Goal: Register for event/course

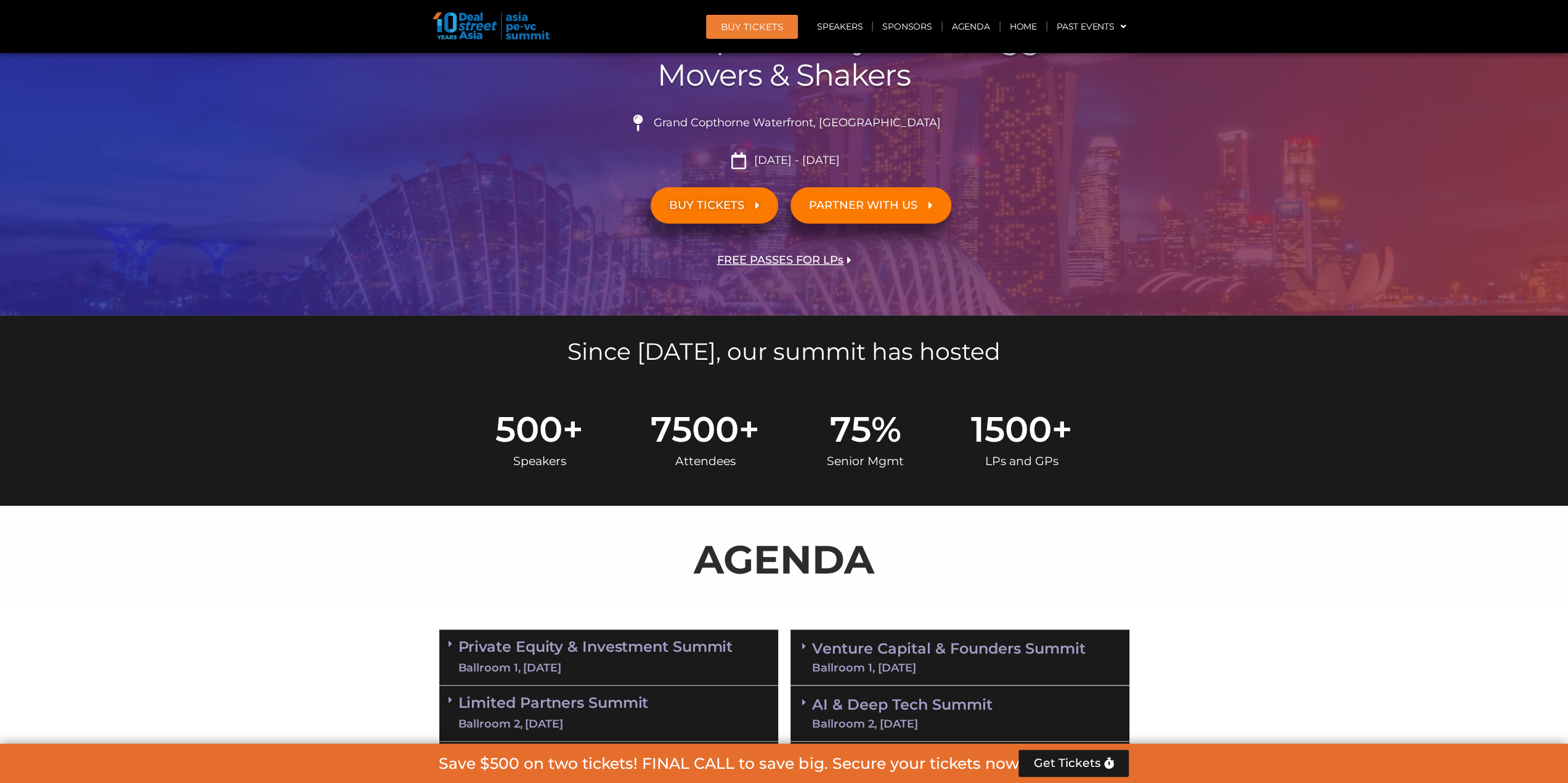
scroll to position [410, 0]
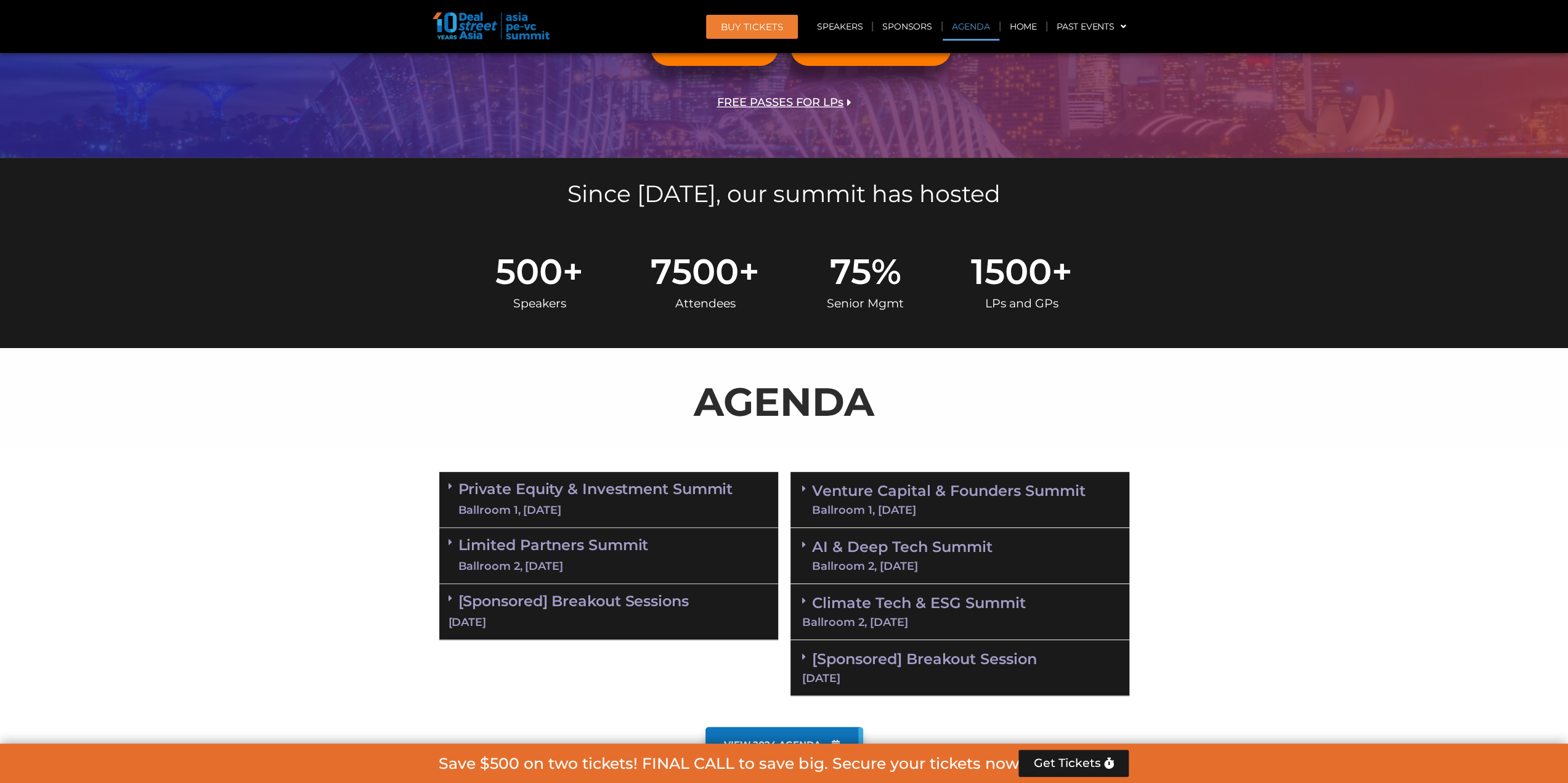
click at [919, 551] on link "AI & Deep Tech Summit Ballroom 2, [DATE]" at bounding box center [902, 556] width 181 height 32
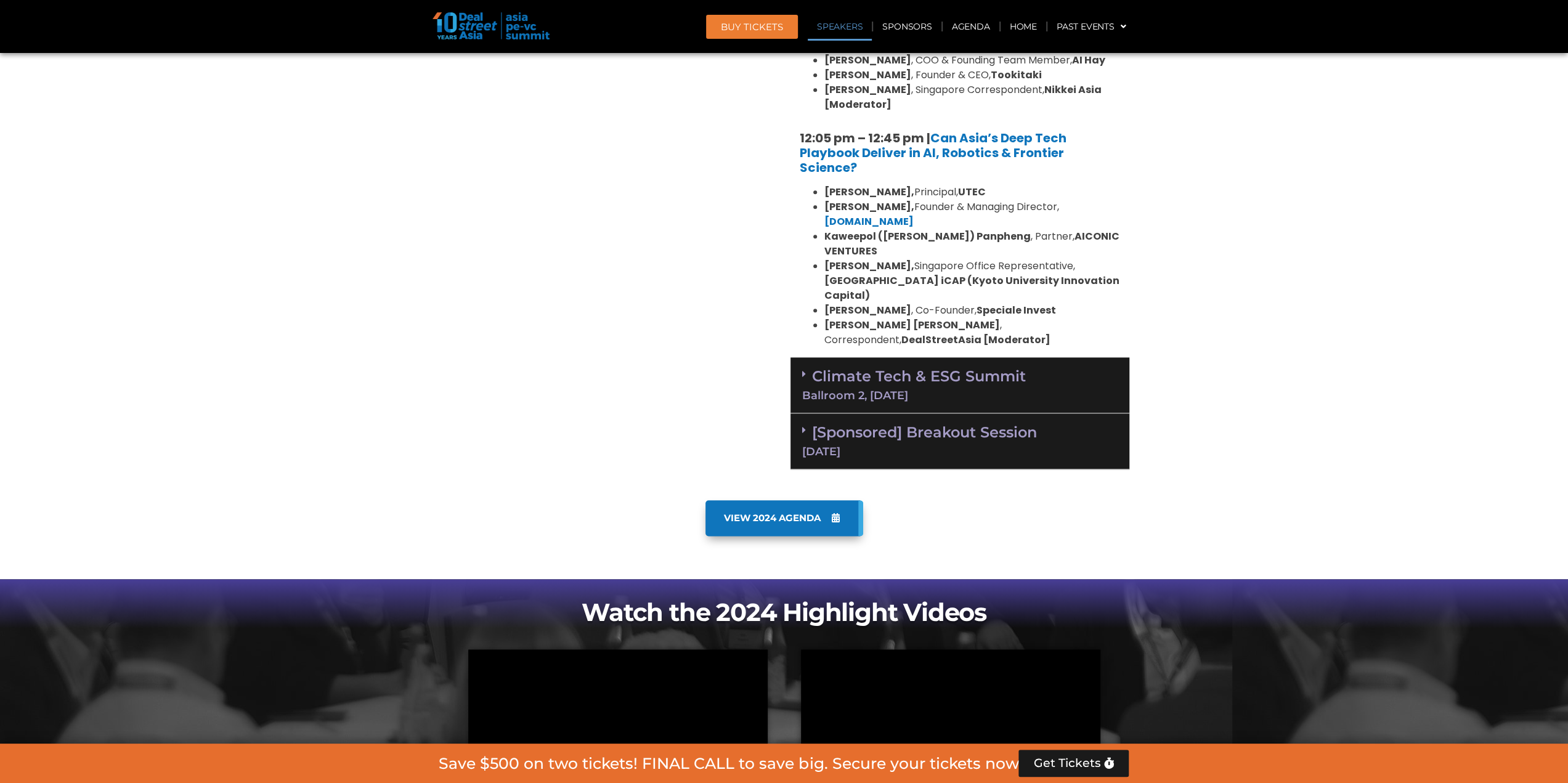
scroll to position [1026, 0]
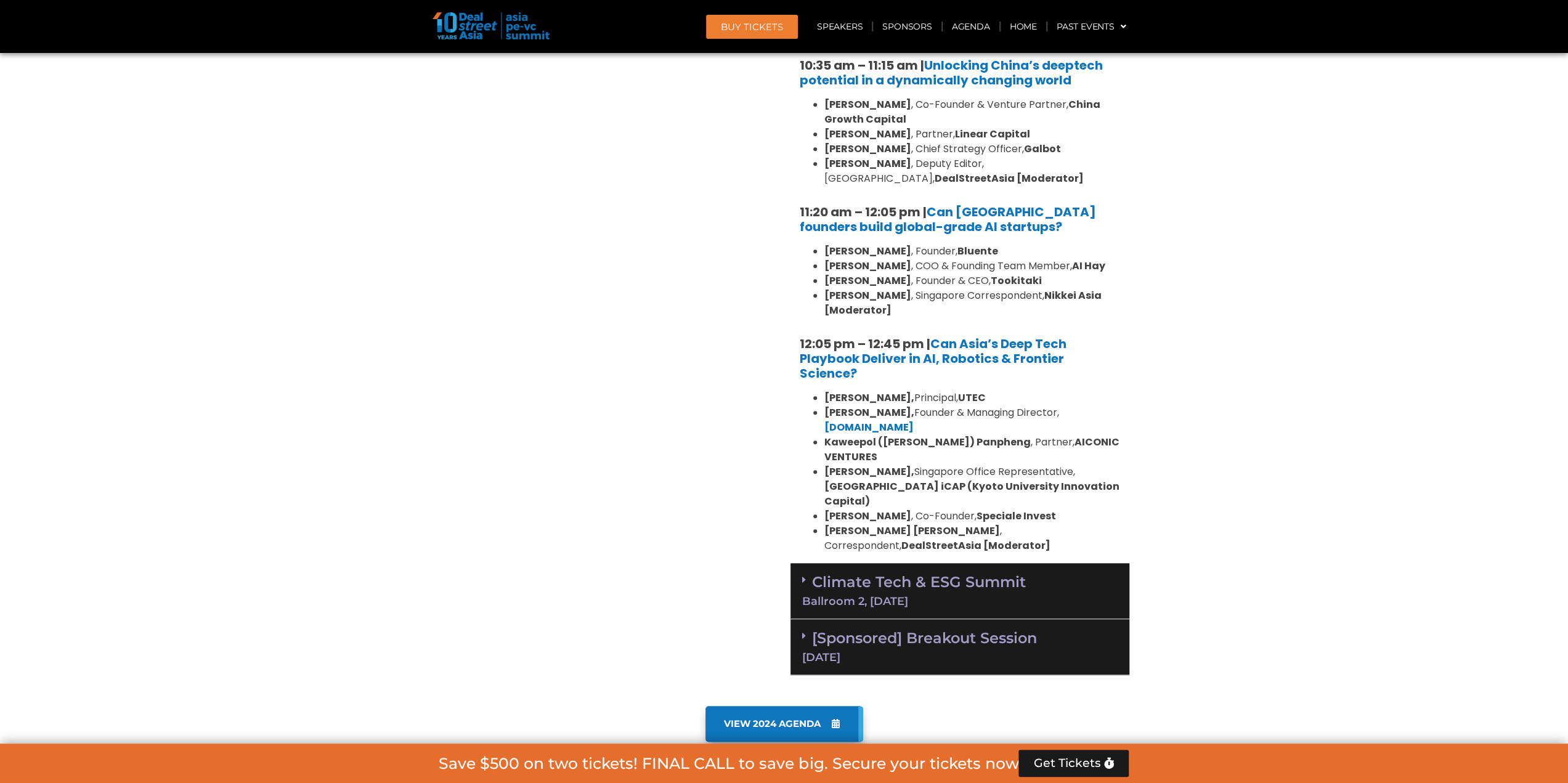
click at [971, 573] on link "Climate Tech & ESG Summit Ballroom 2, [DATE]" at bounding box center [960, 590] width 316 height 34
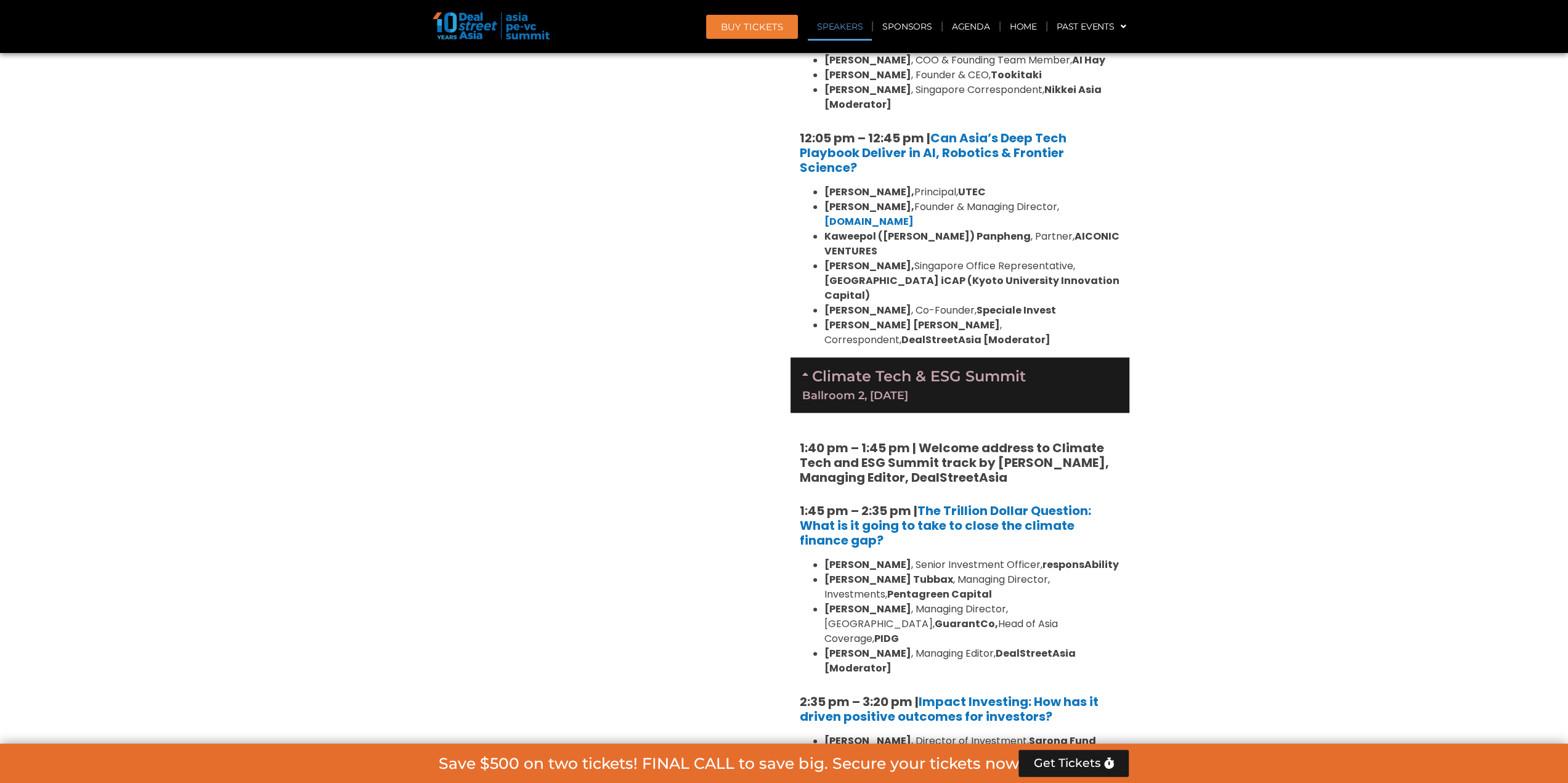
scroll to position [1437, 0]
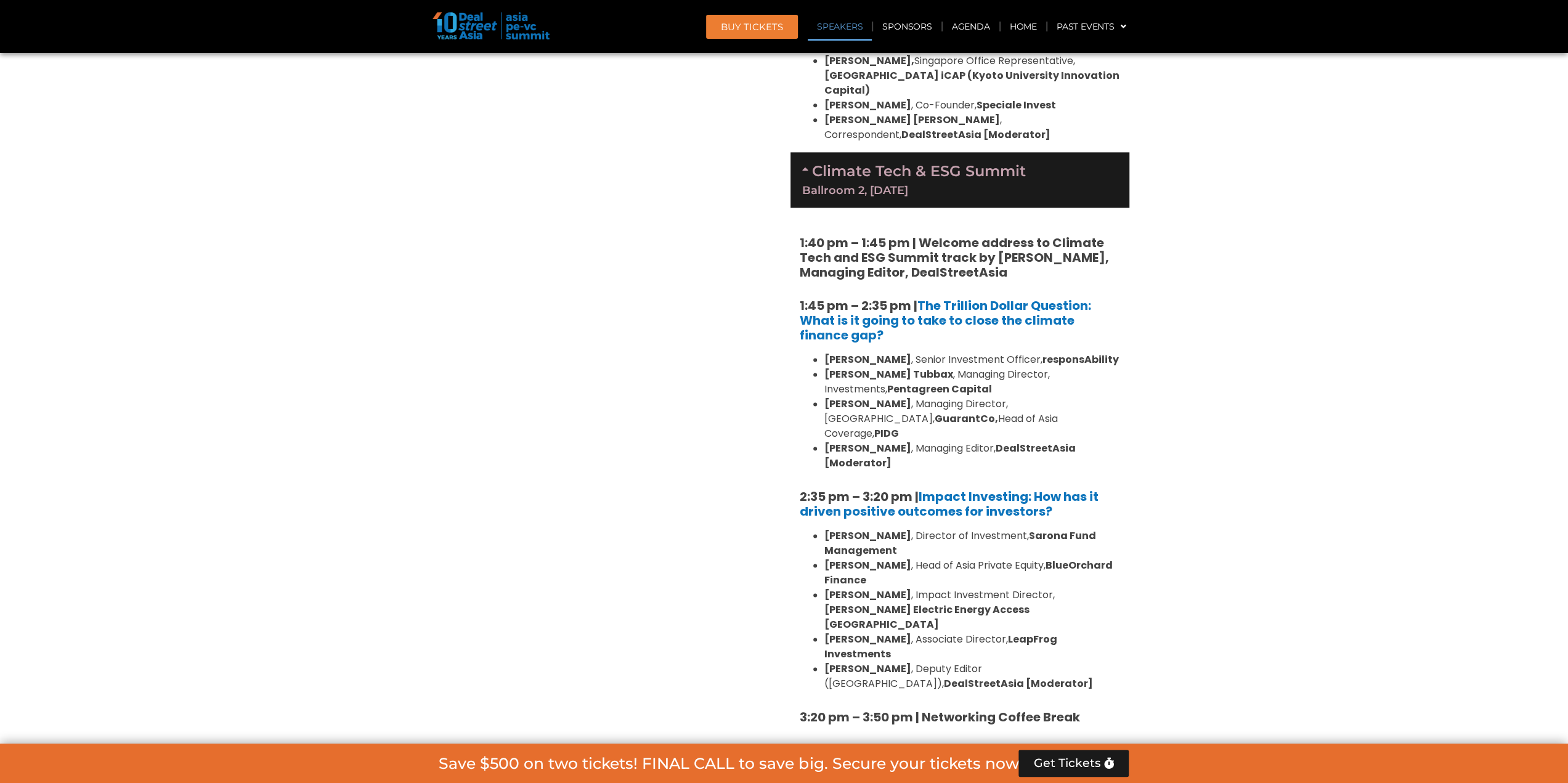
click at [973, 162] on link "Climate Tech & ESG Summit Ballroom 2, [DATE]" at bounding box center [960, 179] width 316 height 34
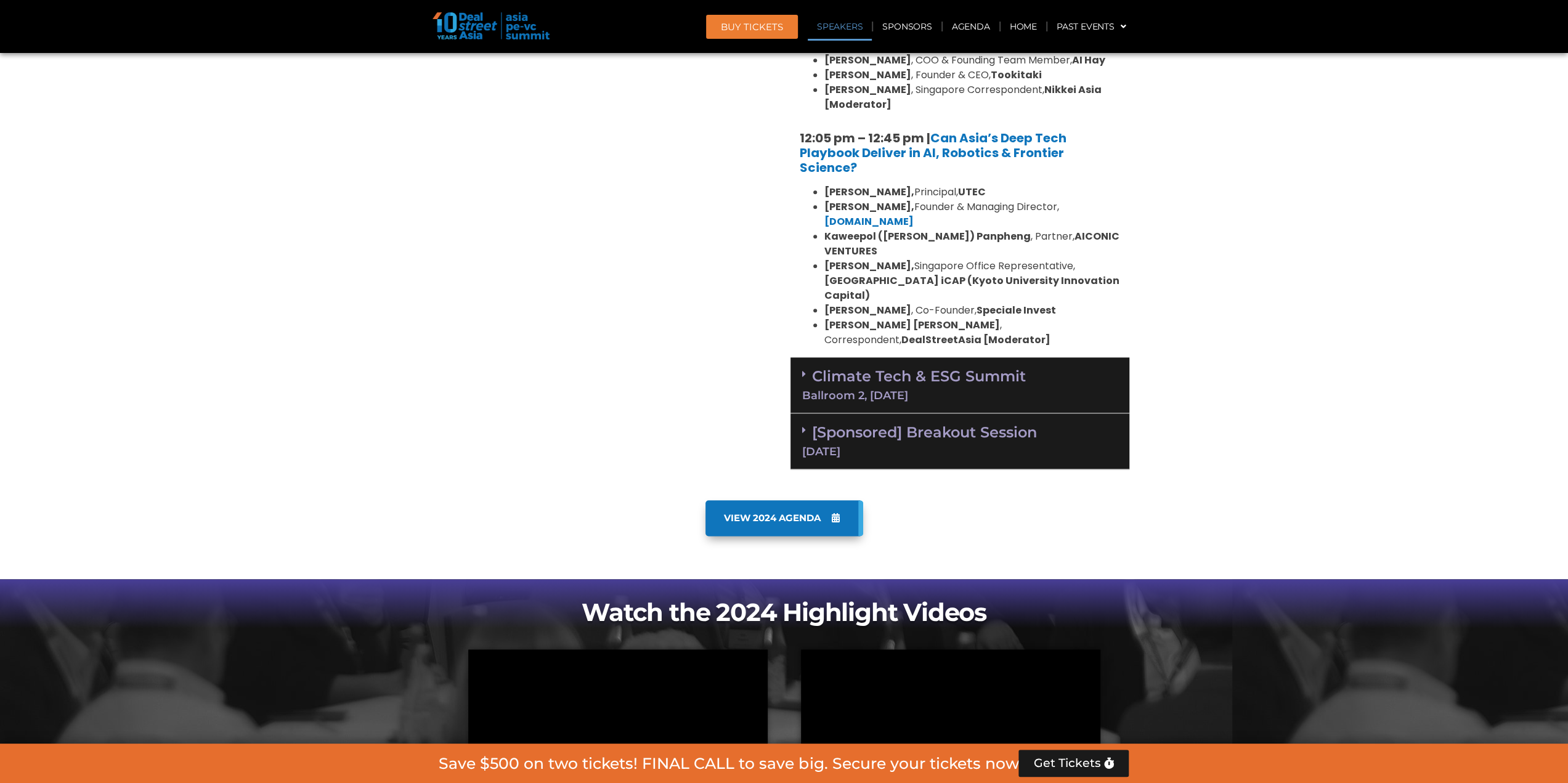
scroll to position [1026, 0]
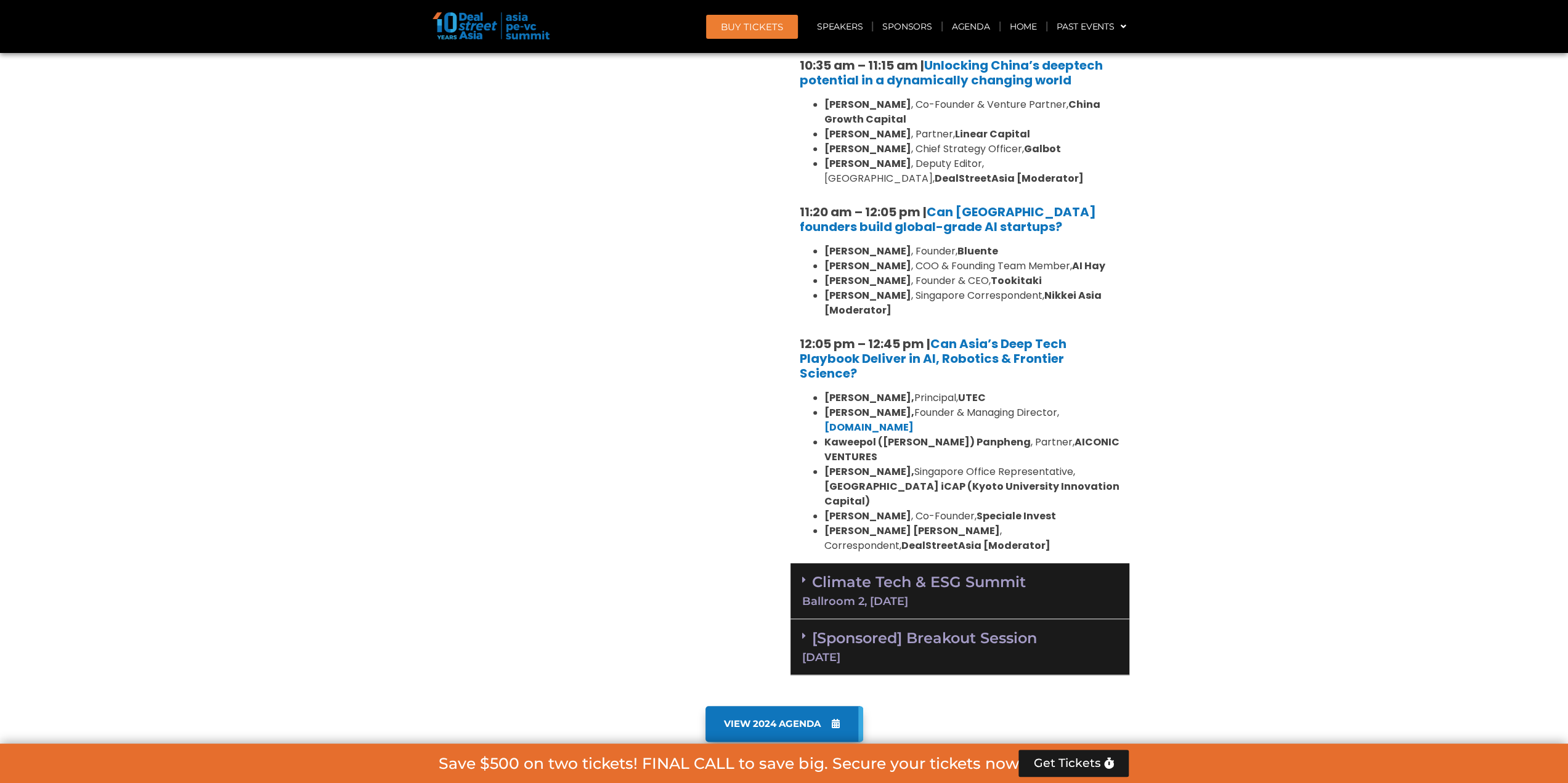
click at [958, 629] on link "[Sponsored] Breakout Session [DATE]" at bounding box center [960, 646] width 316 height 34
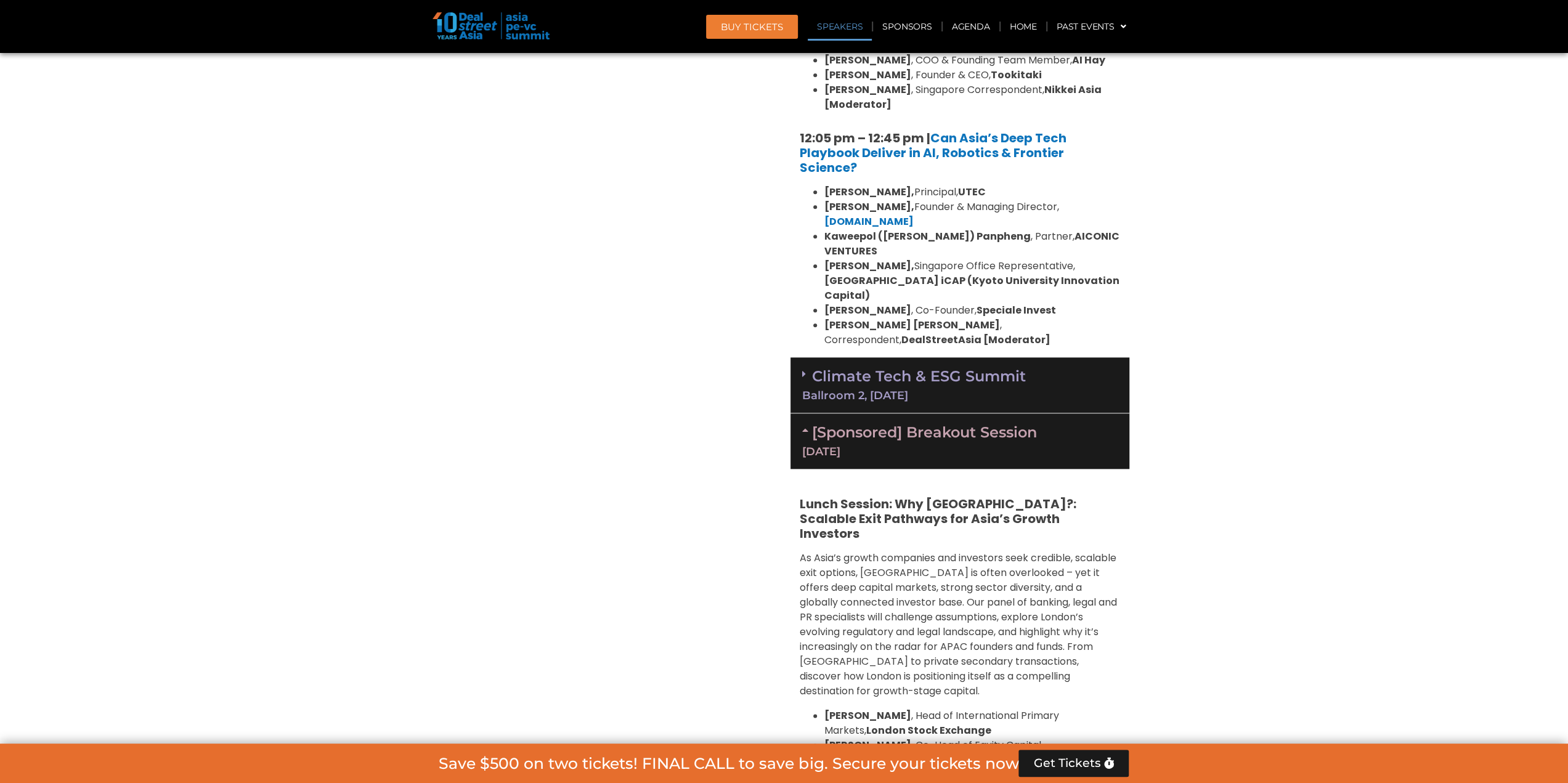
click at [961, 390] on div "Ballroom 2, [DATE]" at bounding box center [960, 396] width 316 height 11
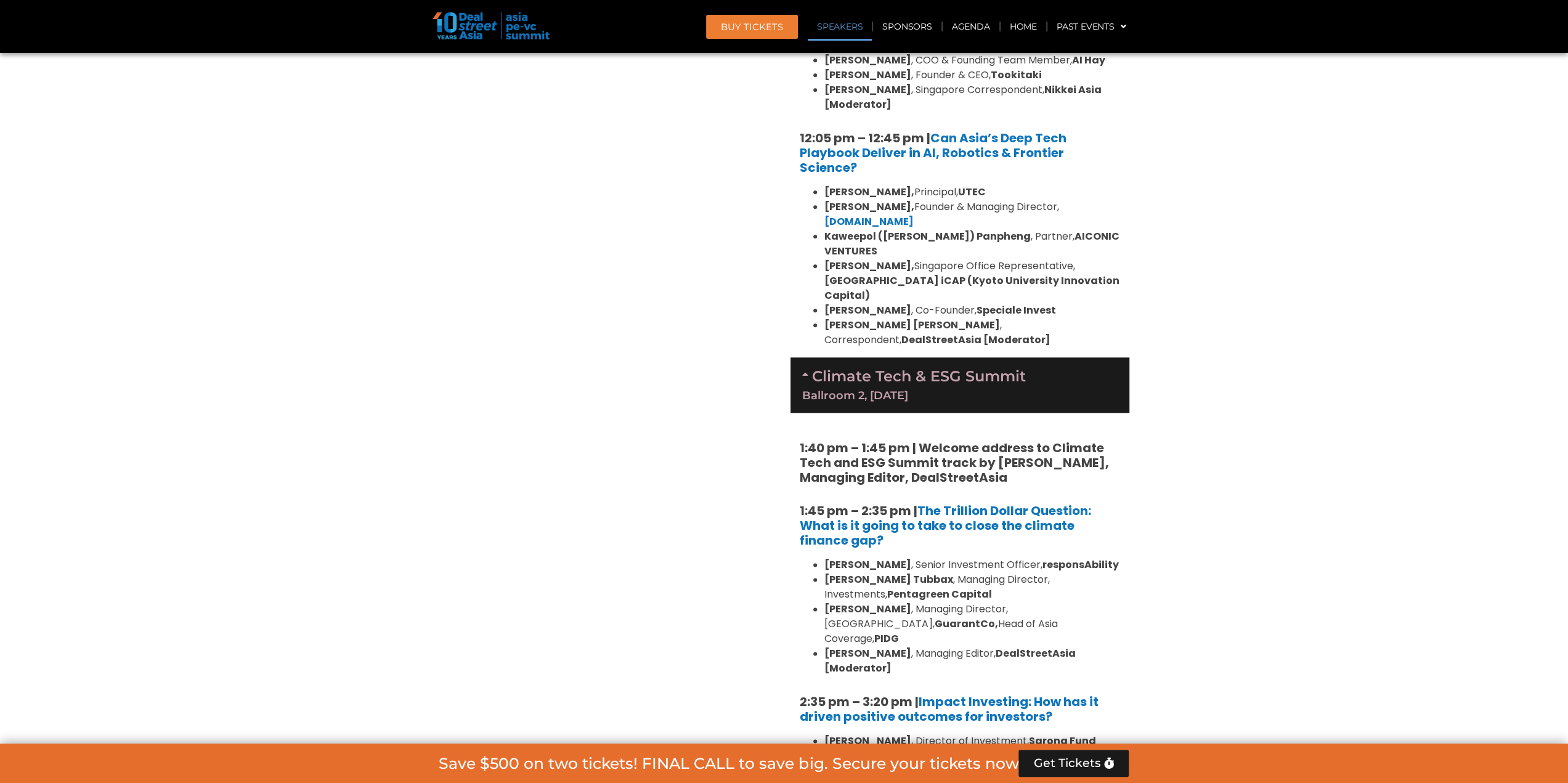
click at [976, 390] on div "Ballroom 2, [DATE]" at bounding box center [960, 396] width 316 height 11
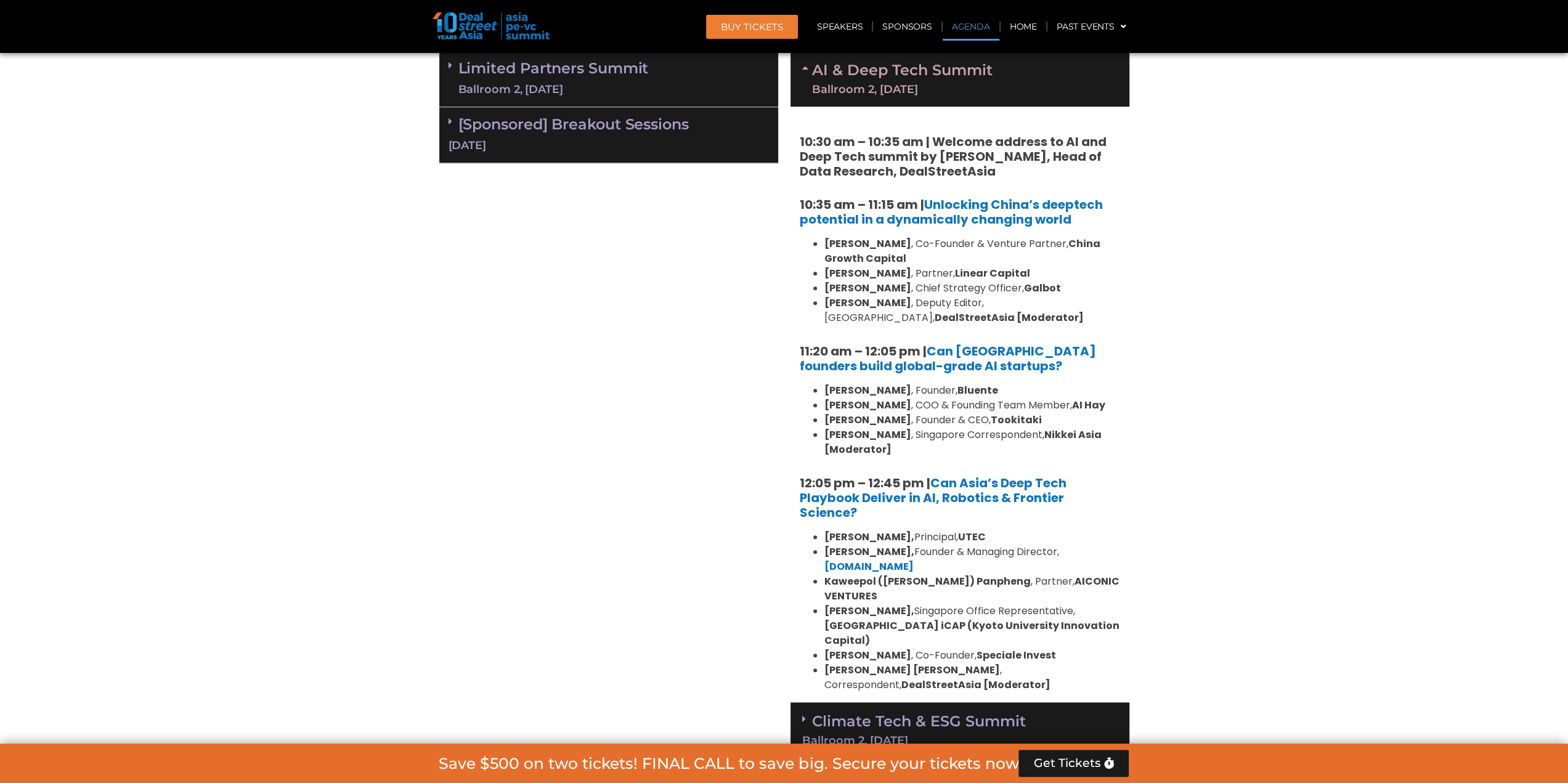
scroll to position [821, 0]
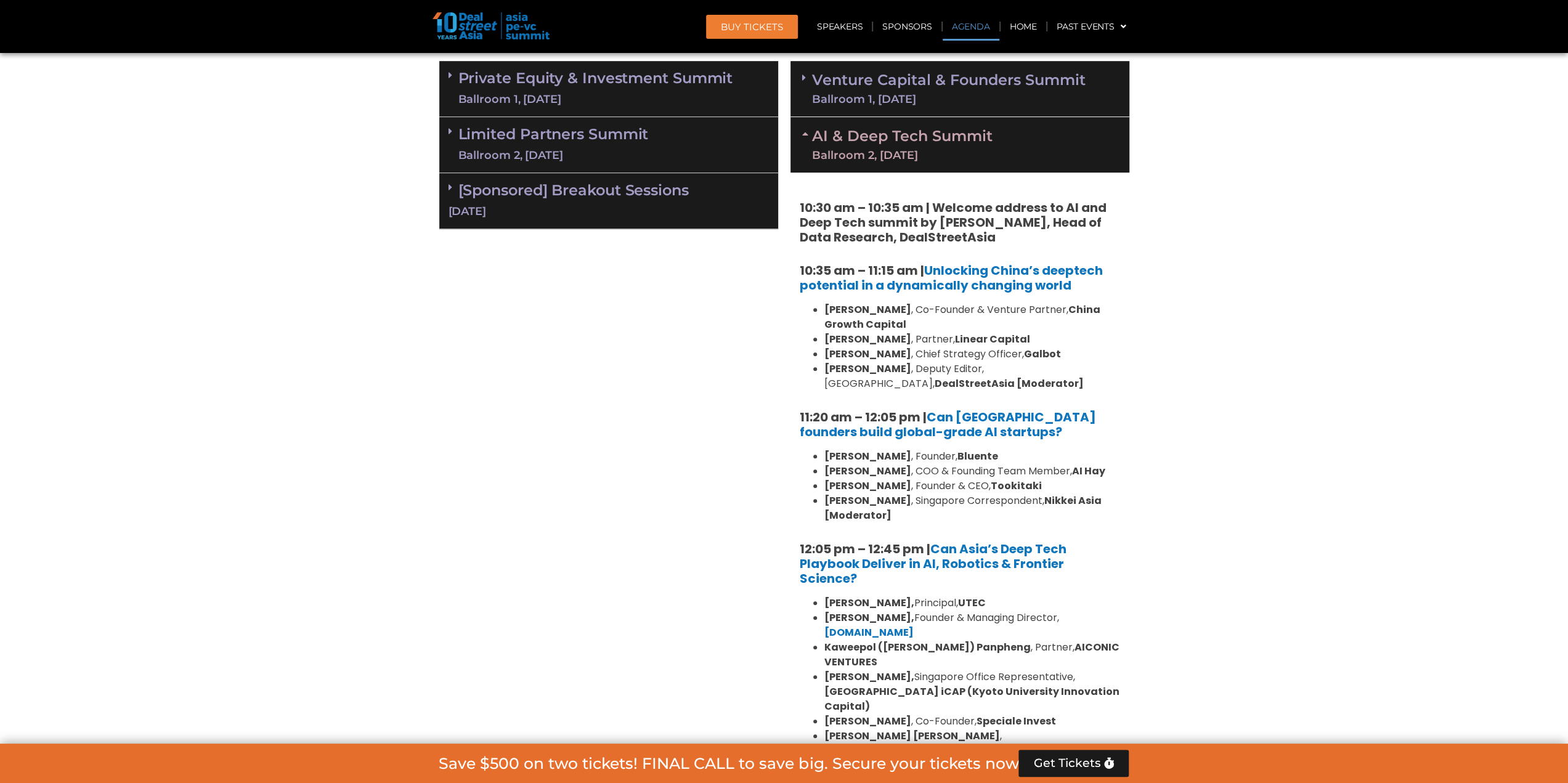
click at [891, 151] on div "Ballroom 2, [DATE]" at bounding box center [902, 155] width 181 height 11
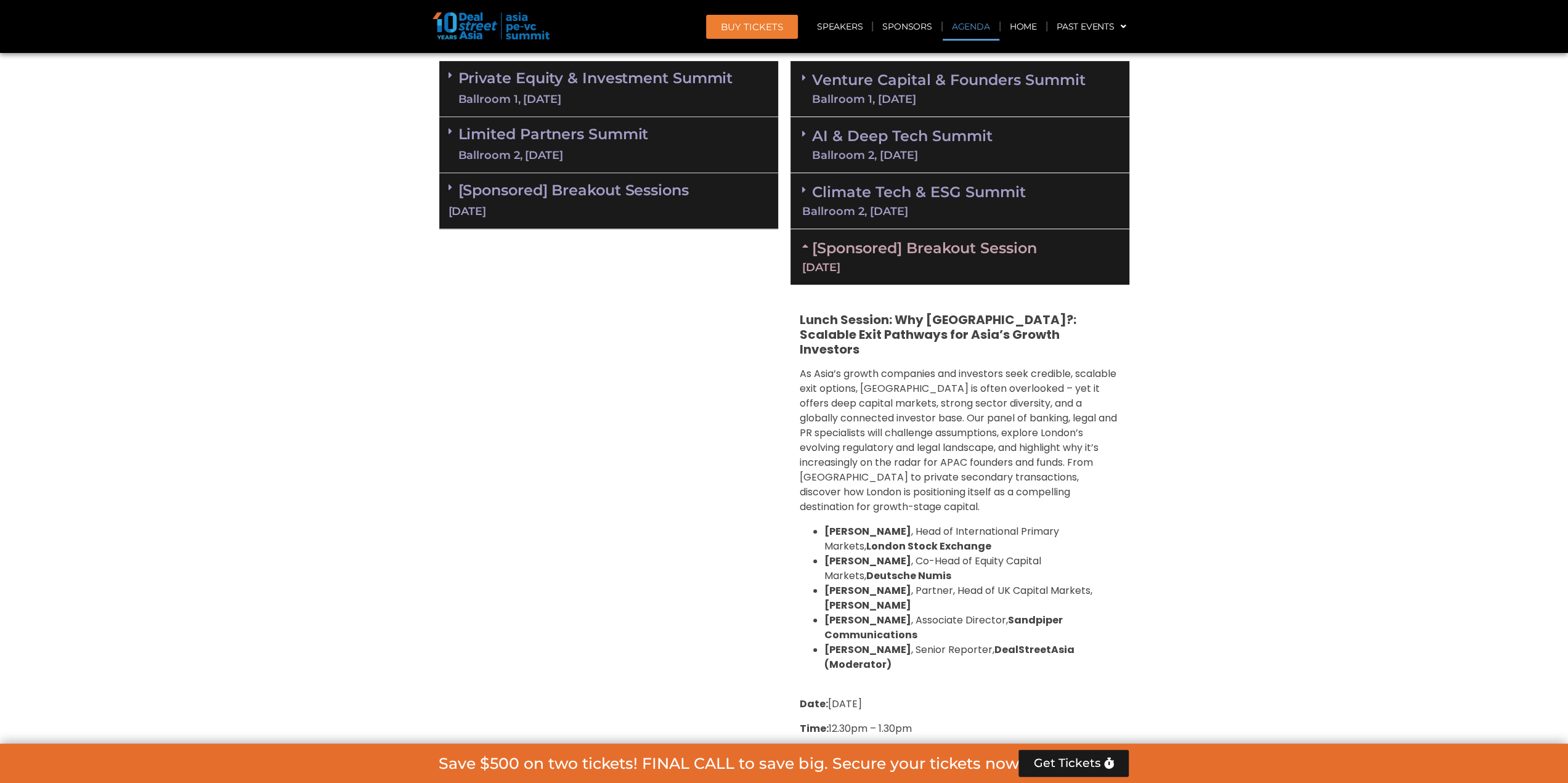
click at [934, 250] on link "[Sponsored] Breakout Session [DATE]" at bounding box center [960, 256] width 316 height 34
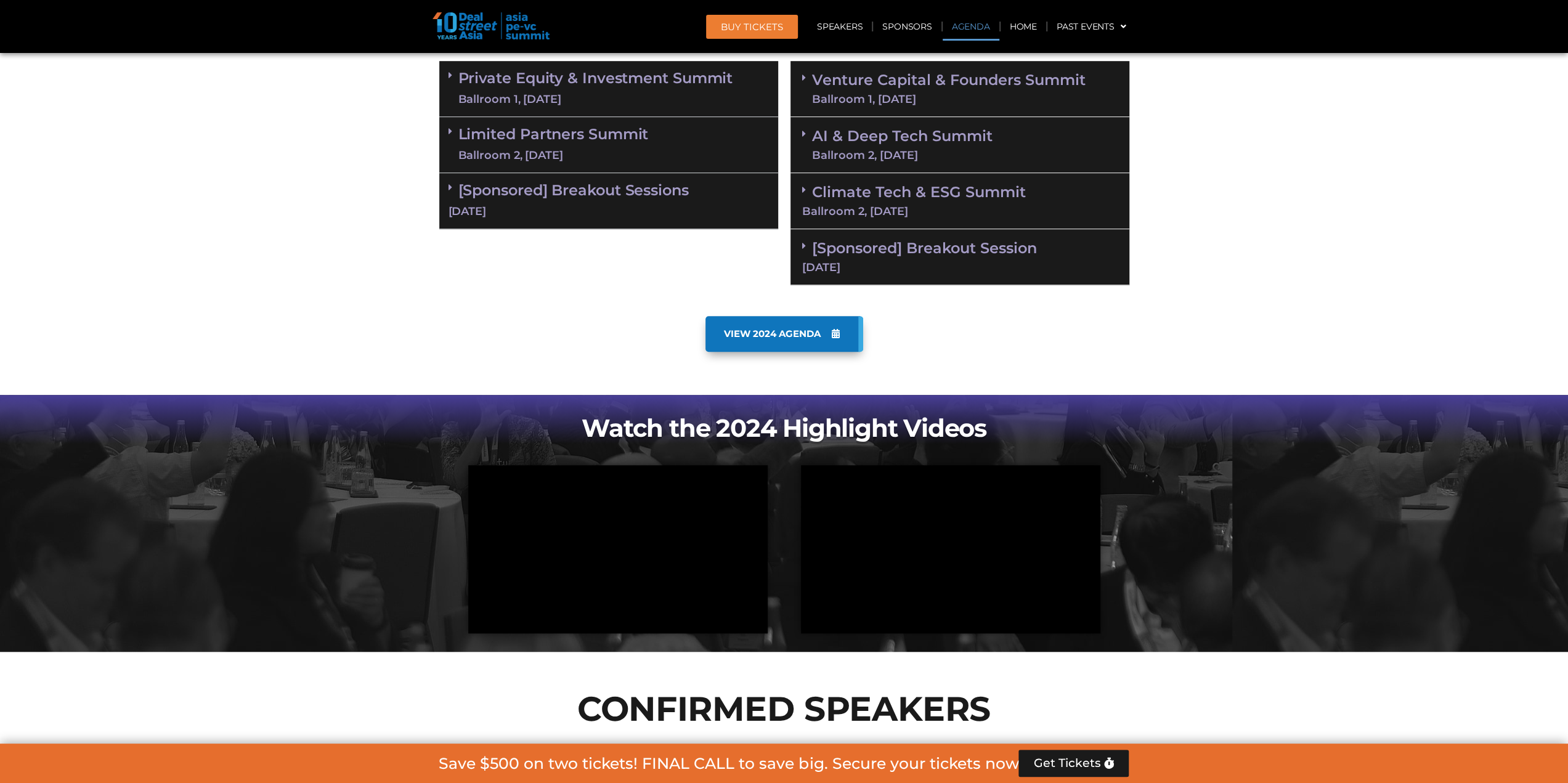
drag, startPoint x: 954, startPoint y: 260, endPoint x: 1053, endPoint y: 268, distance: 99.3
click at [955, 260] on div "[Sponsored] Breakout Session [DATE]" at bounding box center [960, 257] width 339 height 56
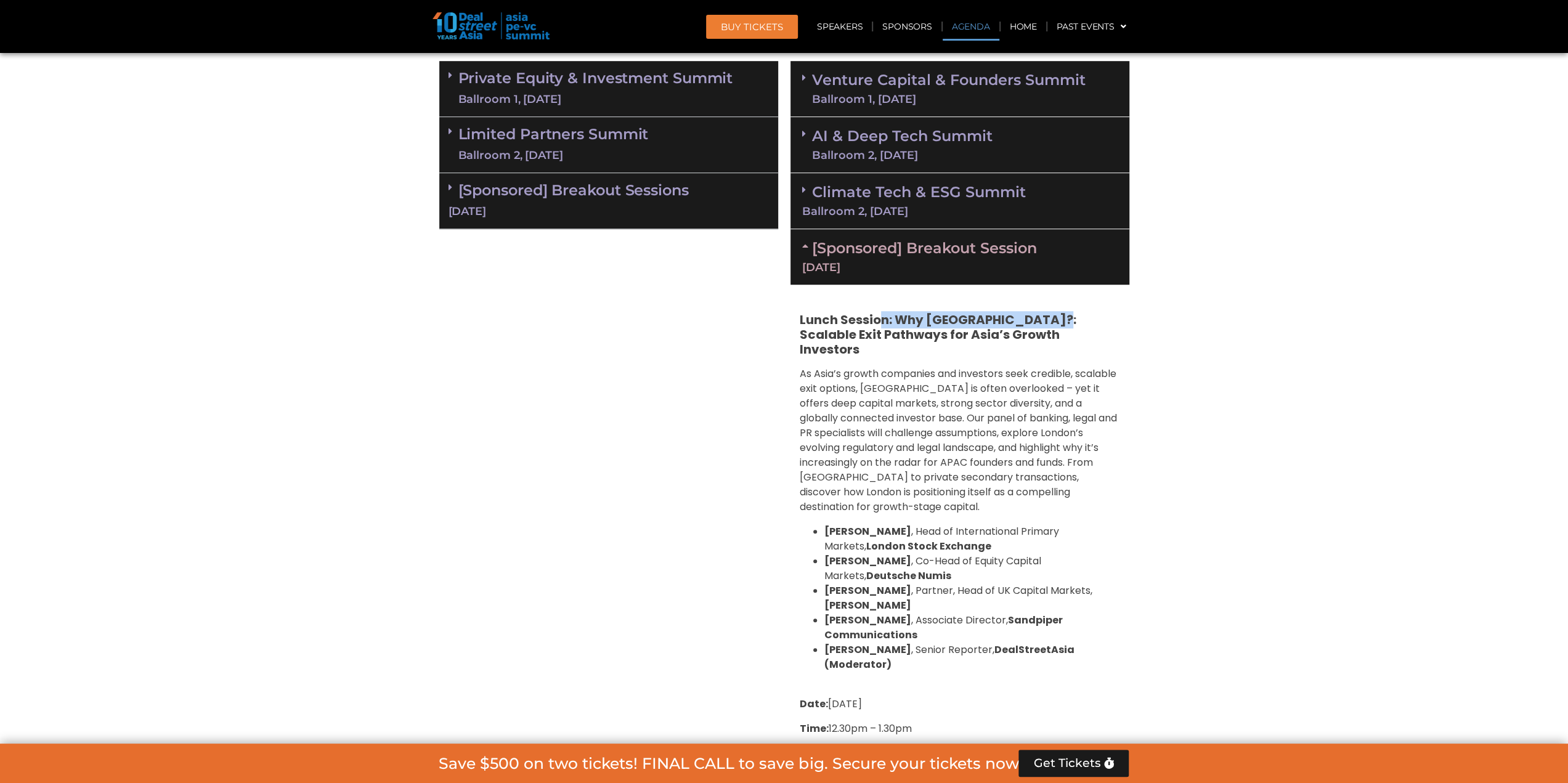
drag, startPoint x: 923, startPoint y: 316, endPoint x: 1099, endPoint y: 328, distance: 176.4
click at [1099, 328] on h5 "Lunch Session: Why [GEOGRAPHIC_DATA]?: Scalable Exit Pathways for Asia’s Growth…" at bounding box center [959, 335] width 320 height 44
drag, startPoint x: 1227, startPoint y: 357, endPoint x: 924, endPoint y: 347, distance: 303.2
click at [1216, 353] on section "Private Equity & Investment Summit Ballroom 1, [DATE] 8:00 am – 9:00 am | Regis…" at bounding box center [784, 440] width 1568 height 771
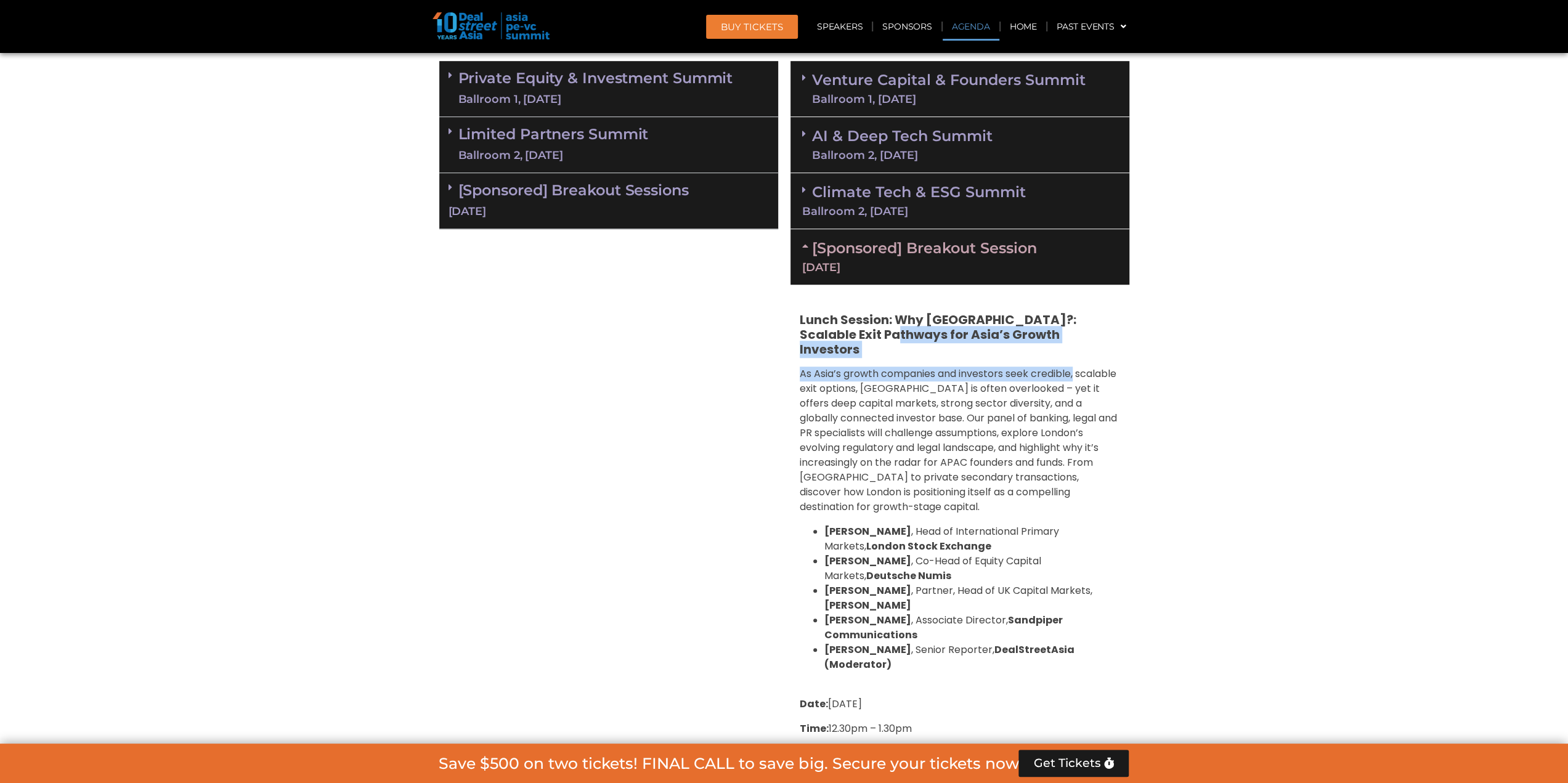
drag, startPoint x: 1067, startPoint y: 346, endPoint x: 1202, endPoint y: 378, distance: 138.7
click at [1178, 364] on section "Private Equity & Investment Summit Ballroom 1, [DATE] 8:00 am – 9:00 am | Regis…" at bounding box center [784, 440] width 1568 height 771
click at [1178, 417] on section "Private Equity & Investment Summit Ballroom 1, [DATE] 8:00 am – 9:00 am | Regis…" at bounding box center [784, 440] width 1568 height 771
click at [804, 243] on icon at bounding box center [807, 246] width 10 height 10
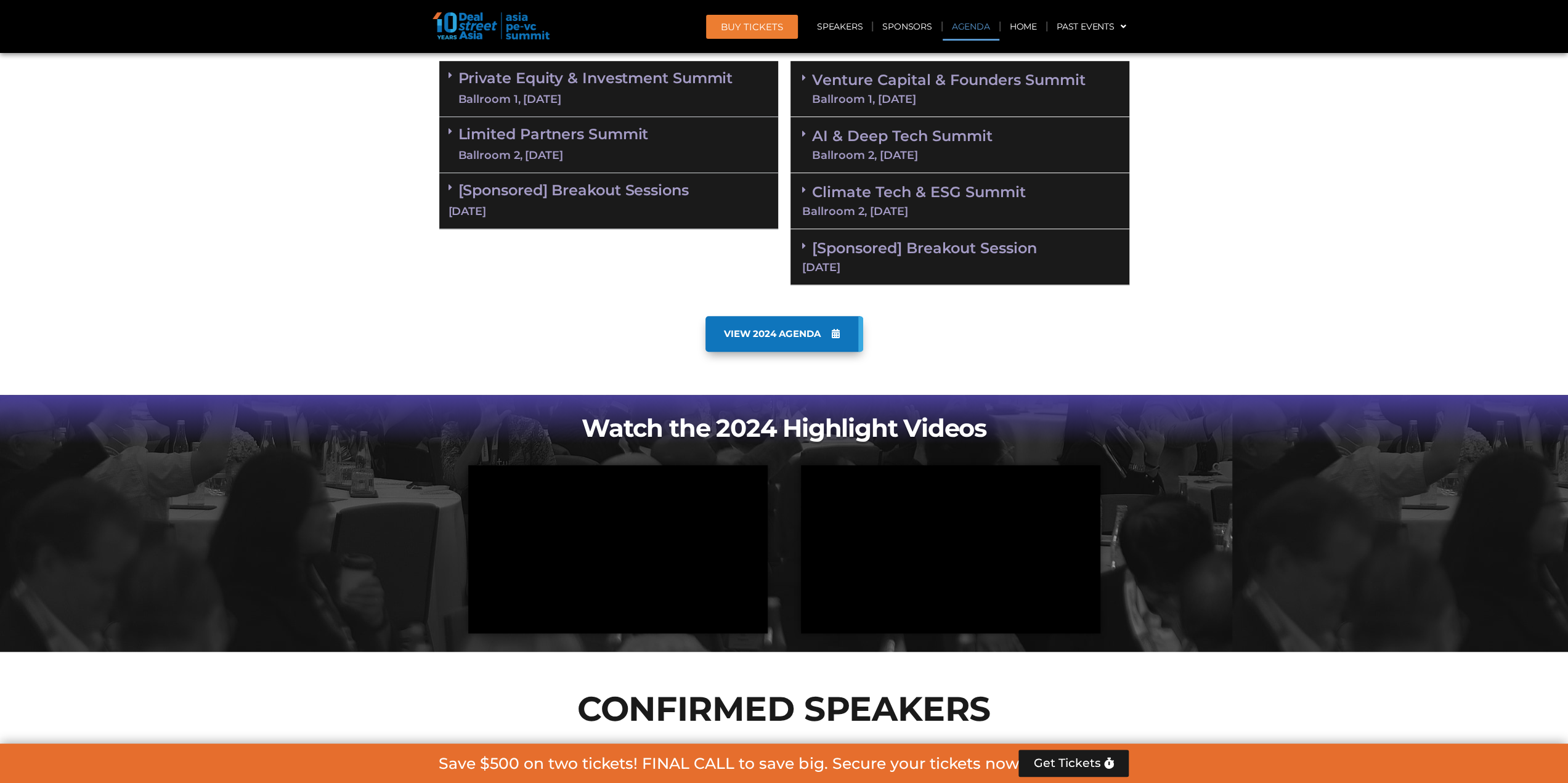
click at [813, 330] on span "VIEW 2024 AGENDA" at bounding box center [772, 334] width 97 height 11
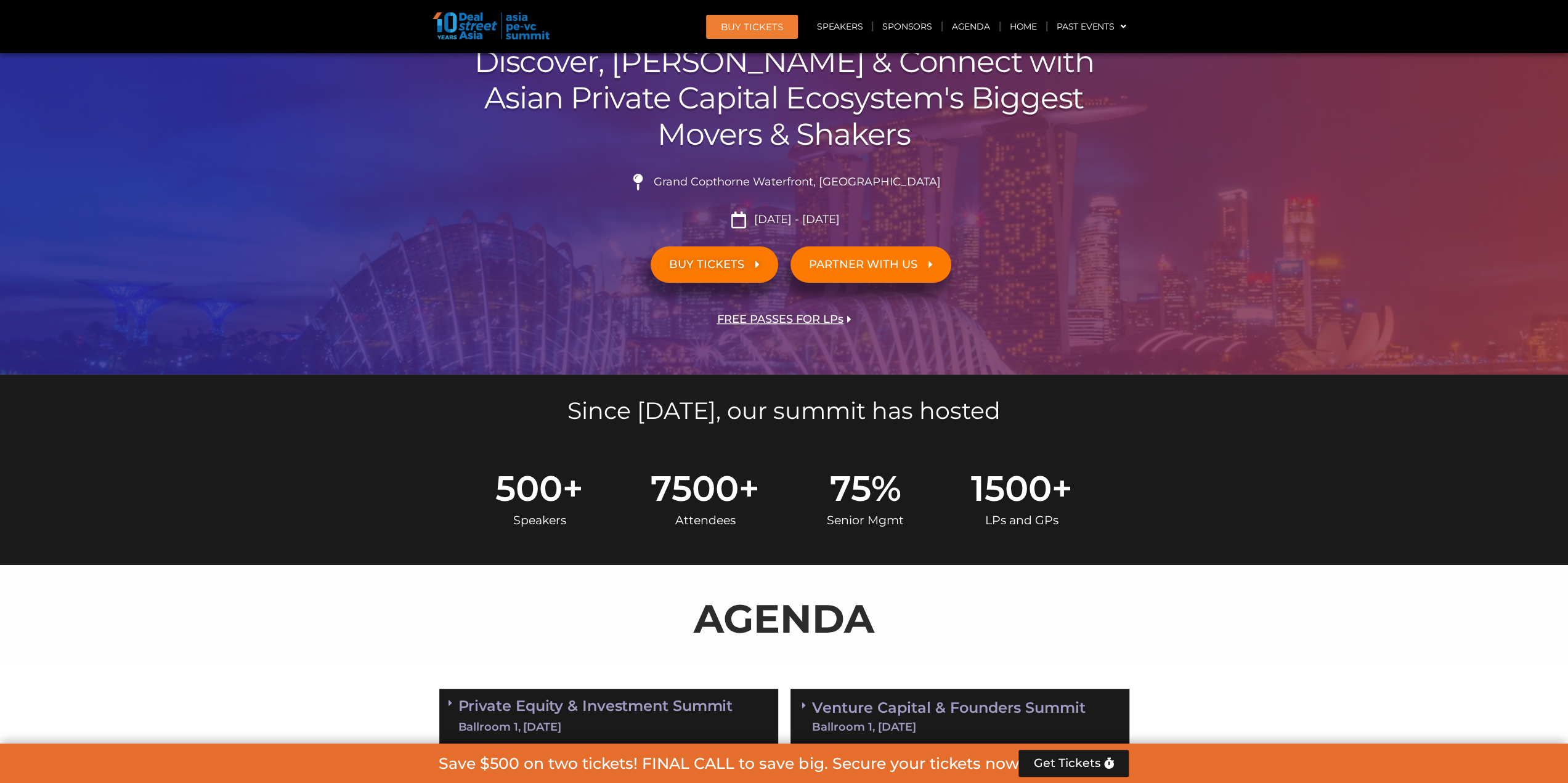
scroll to position [0, 0]
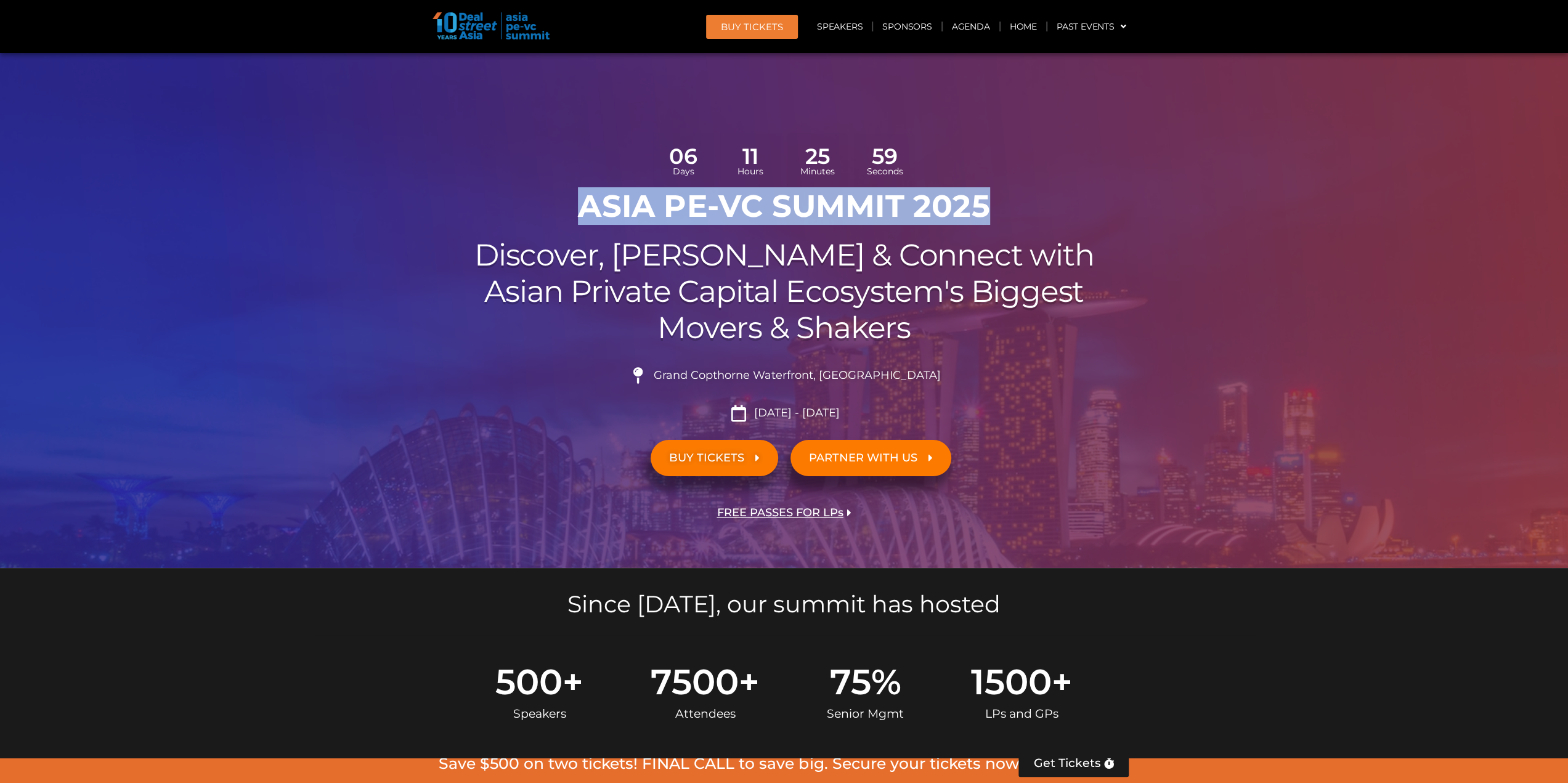
drag, startPoint x: 1018, startPoint y: 205, endPoint x: 581, endPoint y: 207, distance: 437.0
click at [581, 207] on h1 "ASIA PE-VC Summit 2025" at bounding box center [784, 206] width 690 height 37
copy h1 "ASIA PE-VC Summit 2025"
